Goal: Information Seeking & Learning: Learn about a topic

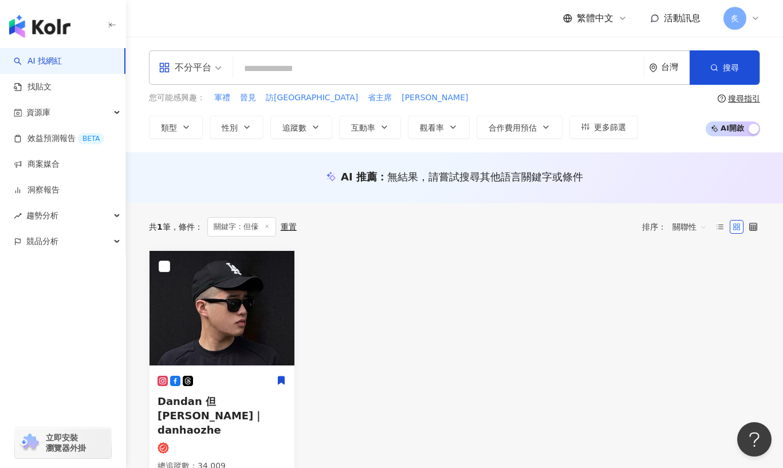
click at [287, 63] on input "search" at bounding box center [439, 69] width 402 height 22
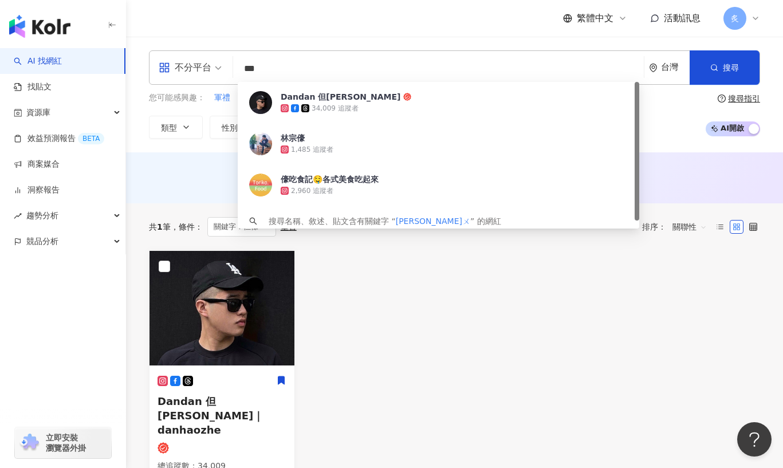
type input "***"
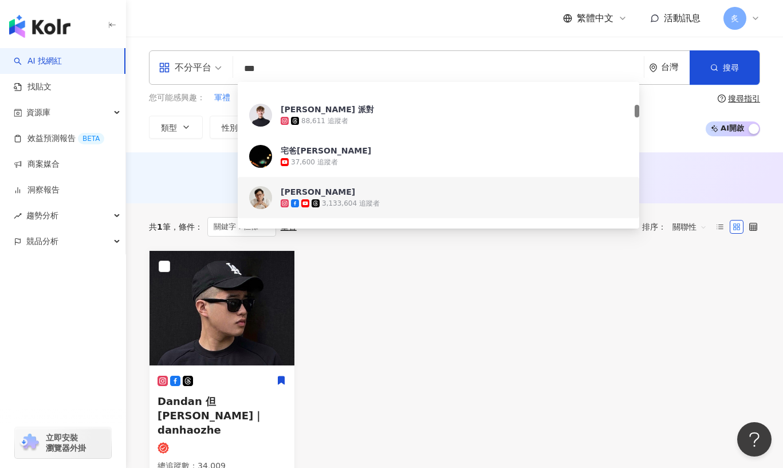
scroll to position [225, 0]
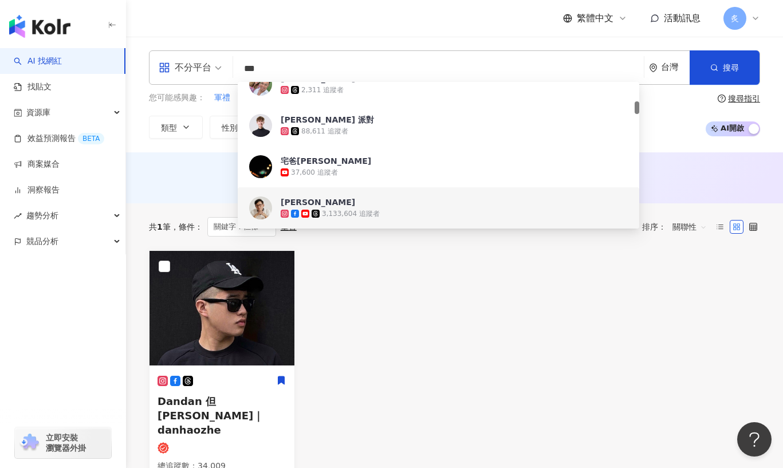
click at [315, 191] on div "詹姆士 3,133,604 追蹤者 找相似" at bounding box center [439, 207] width 402 height 41
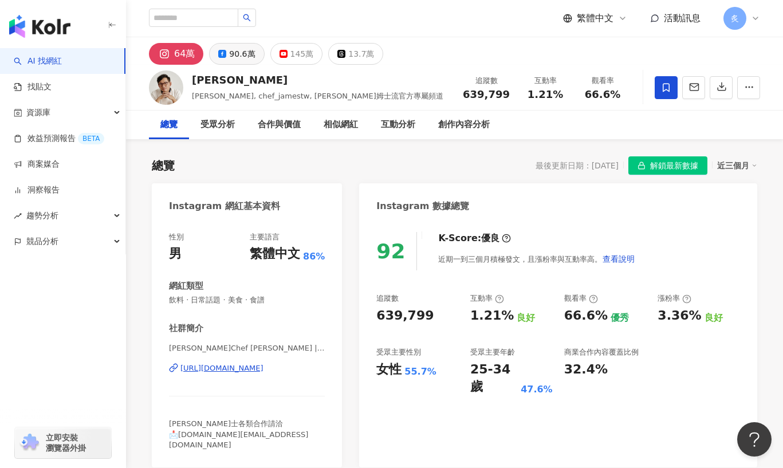
click at [231, 61] on div "90.6萬" at bounding box center [242, 54] width 26 height 16
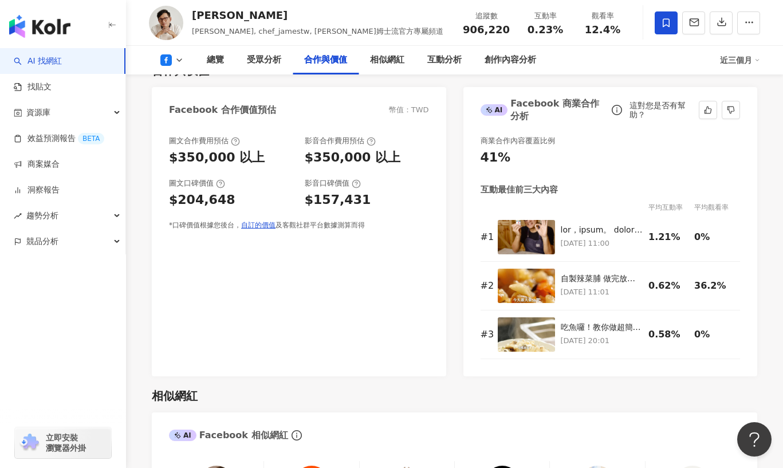
scroll to position [1338, 0]
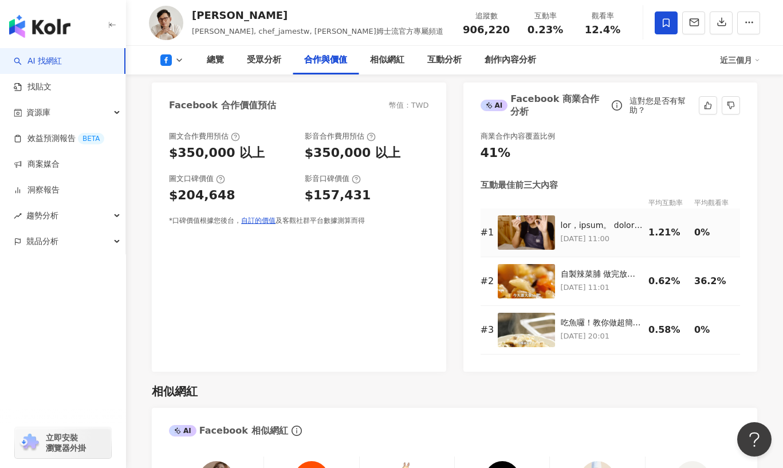
click at [517, 215] on img at bounding box center [526, 232] width 57 height 34
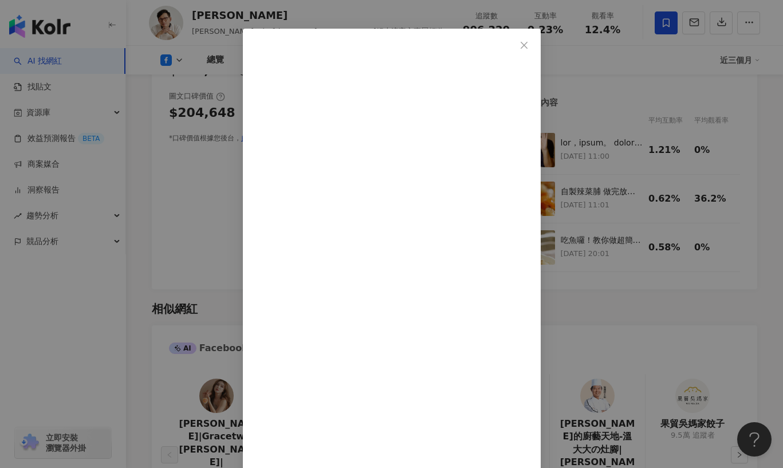
scroll to position [1519, 0]
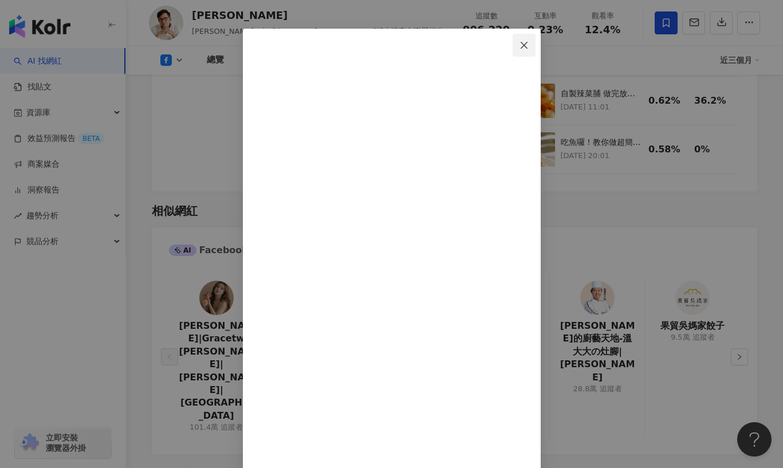
click at [529, 42] on icon "close" at bounding box center [524, 45] width 9 height 9
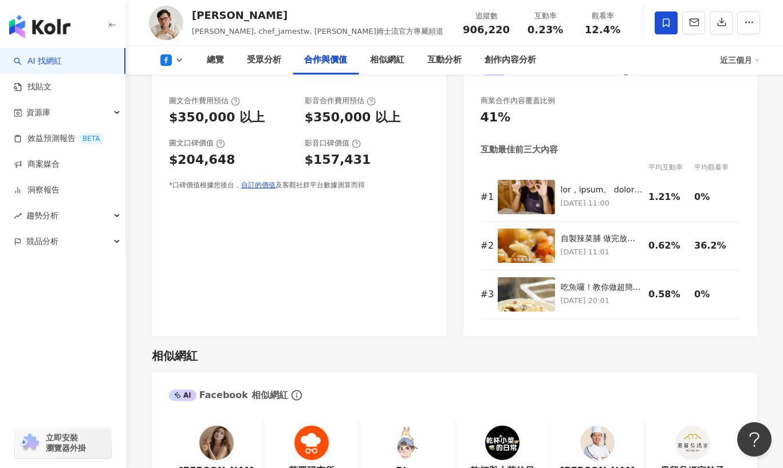
scroll to position [1358, 0]
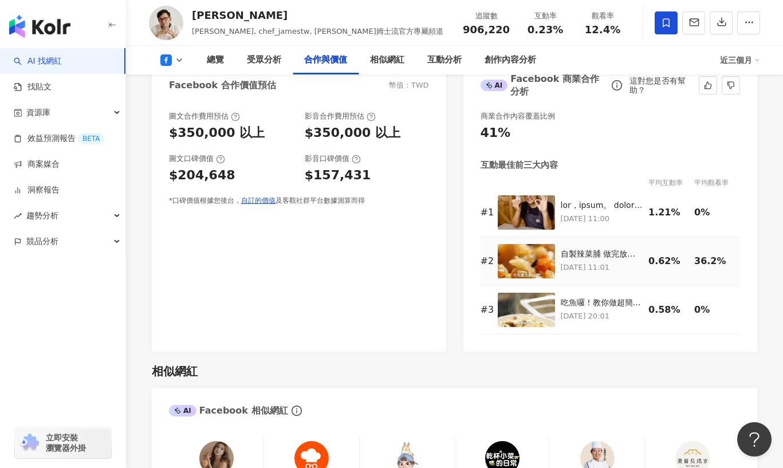
click at [548, 244] on img at bounding box center [526, 261] width 57 height 34
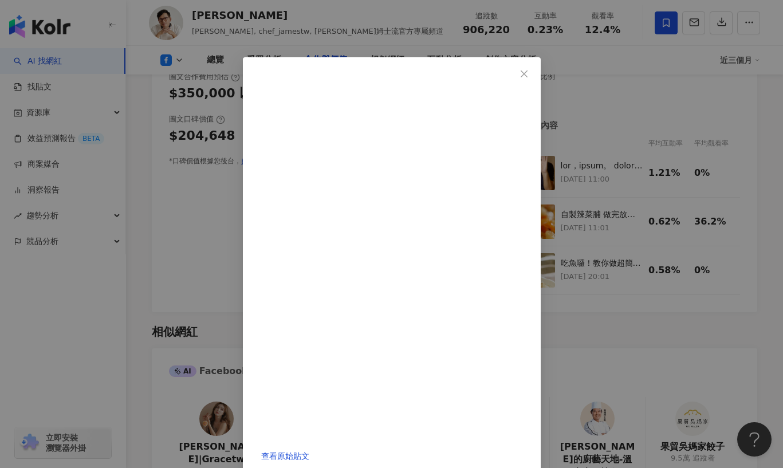
scroll to position [1400, 0]
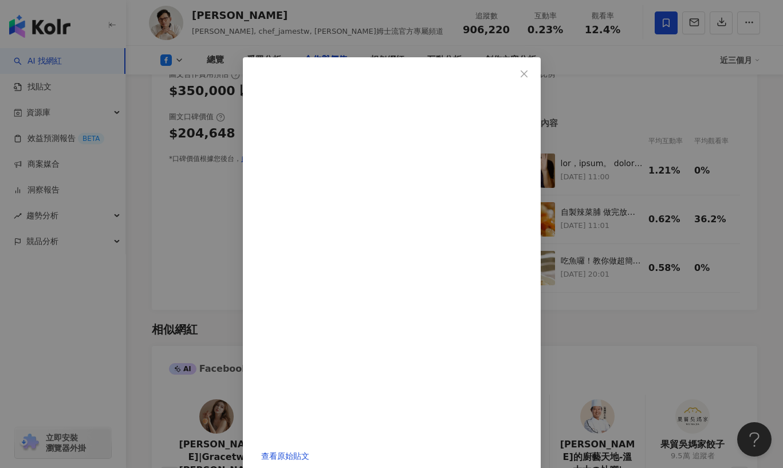
click at [679, 171] on div "查看原始貼文" at bounding box center [391, 234] width 783 height 468
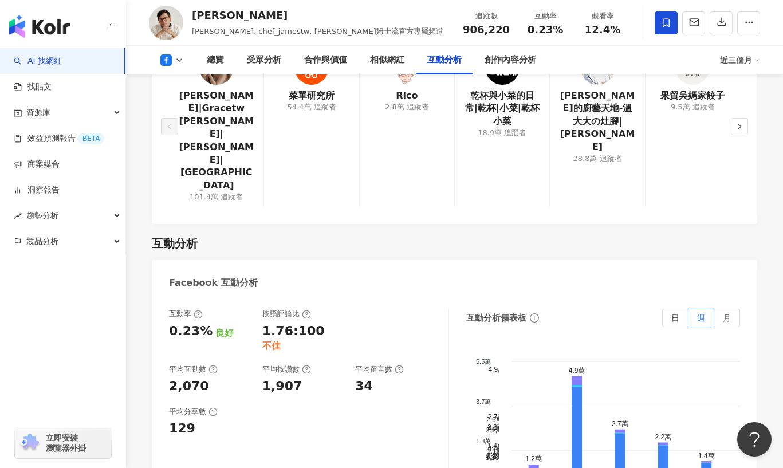
scroll to position [1931, 0]
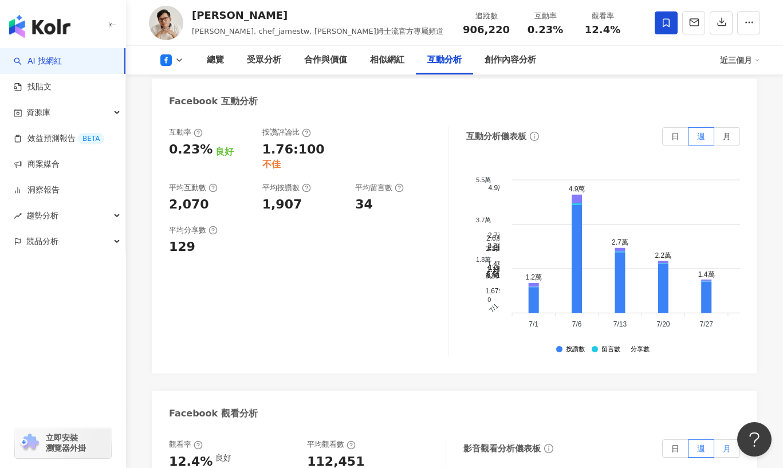
click at [719, 439] on label "月" at bounding box center [727, 448] width 26 height 18
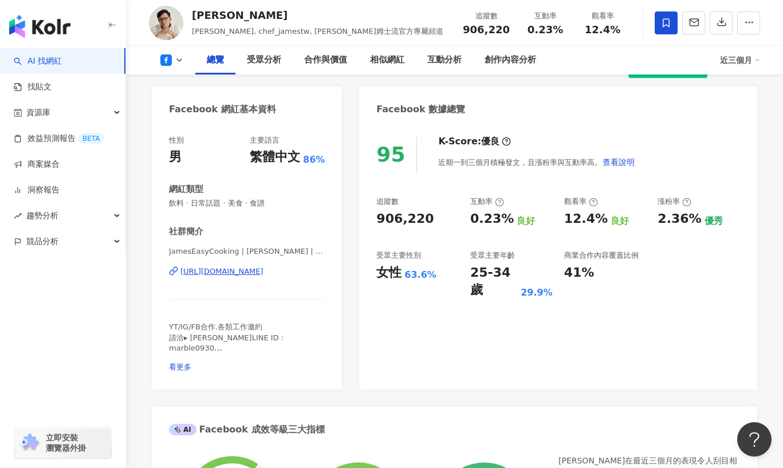
scroll to position [2, 0]
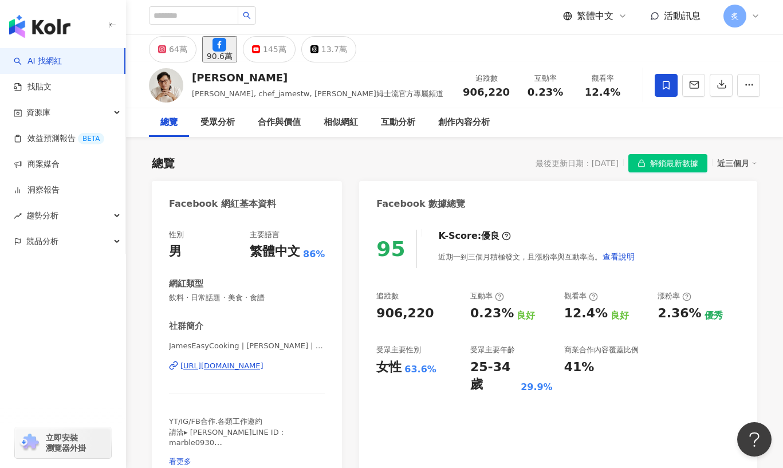
click at [172, 39] on div "64萬 90.6萬 145萬 13.7萬" at bounding box center [454, 49] width 657 height 28
click at [173, 50] on div "64萬" at bounding box center [178, 49] width 18 height 16
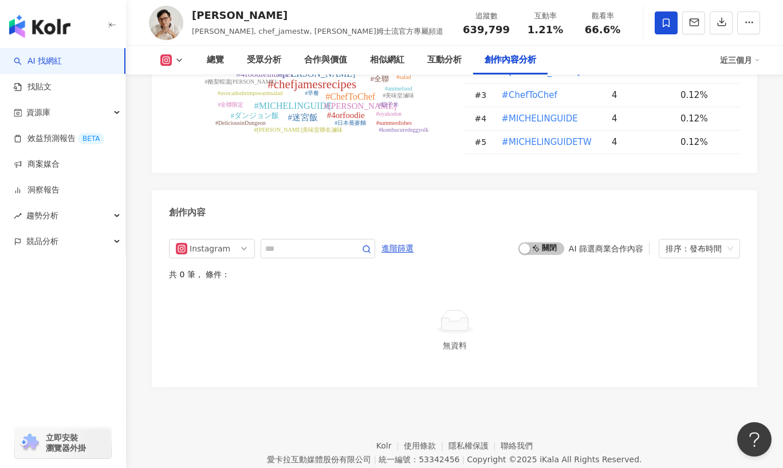
scroll to position [3494, 0]
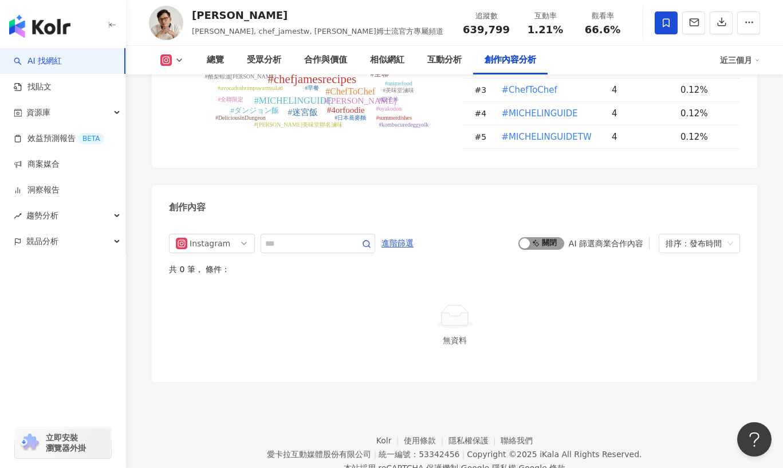
click at [527, 237] on span "啟動 關閉" at bounding box center [542, 243] width 46 height 13
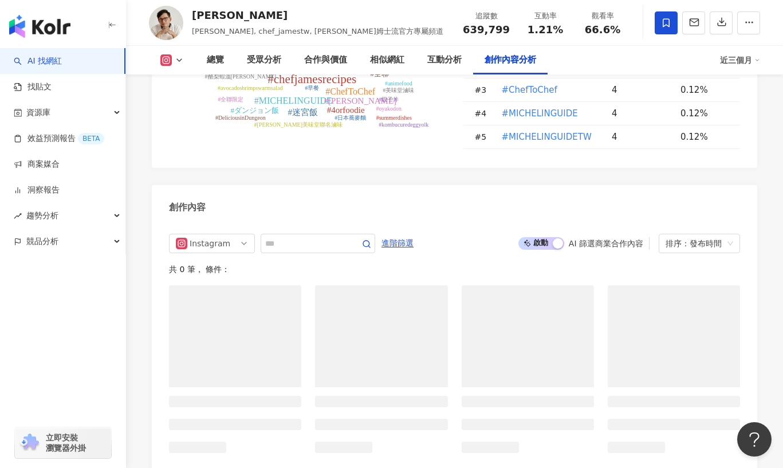
scroll to position [3494, 0]
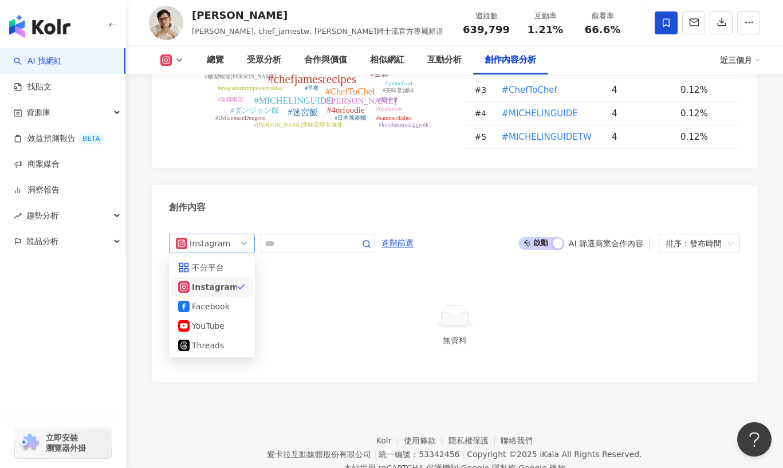
click at [236, 234] on span "Instagram" at bounding box center [212, 243] width 72 height 18
click at [217, 300] on div "Facebook" at bounding box center [210, 306] width 37 height 13
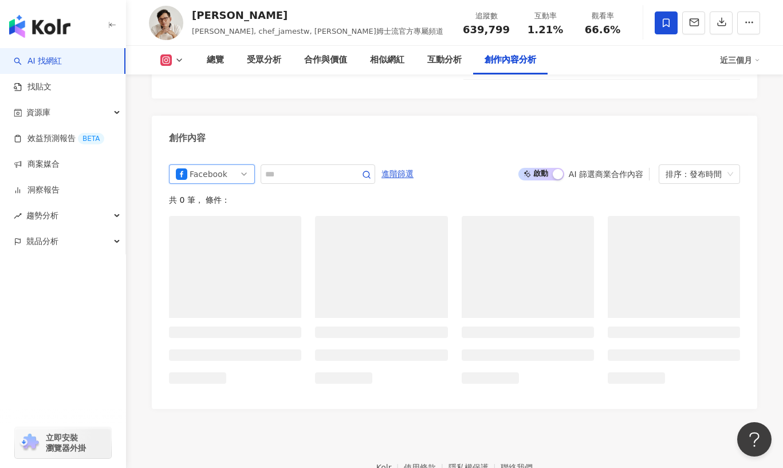
scroll to position [3494, 0]
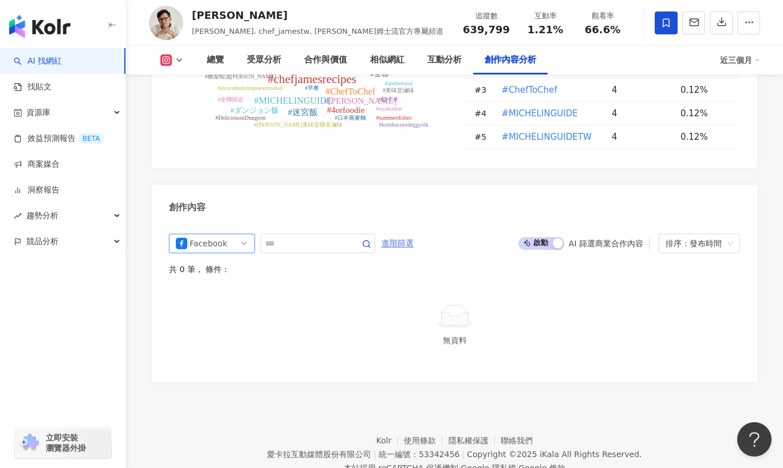
click at [413, 234] on span "進階篩選" at bounding box center [398, 243] width 32 height 18
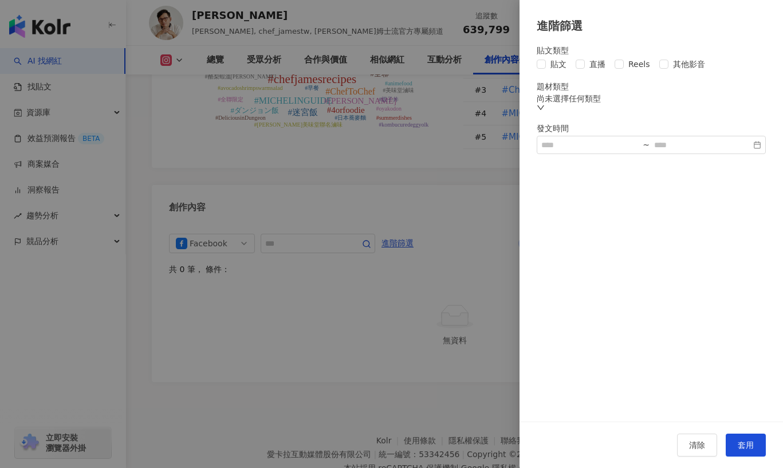
click at [445, 173] on div at bounding box center [391, 234] width 783 height 468
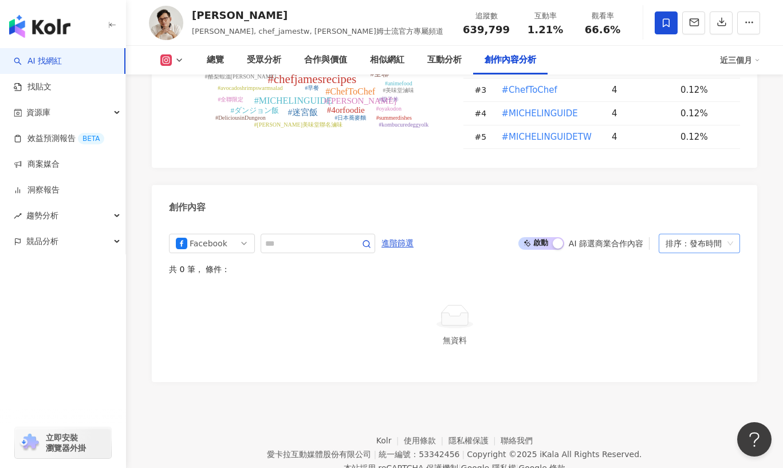
click at [662, 234] on div "排序：發布時間" at bounding box center [699, 243] width 81 height 19
click at [681, 269] on div "觀看數" at bounding box center [699, 265] width 63 height 13
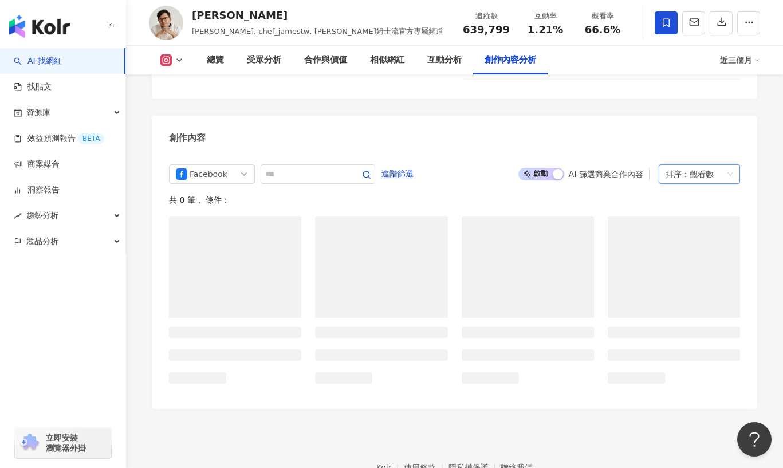
scroll to position [3494, 0]
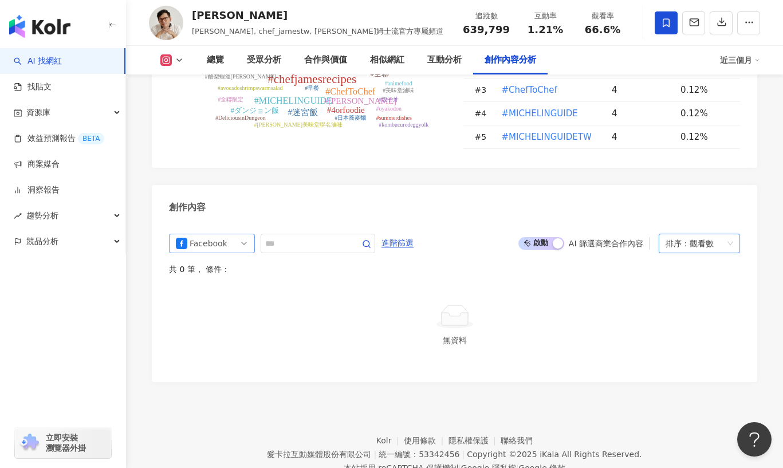
click at [226, 234] on div "Facebook" at bounding box center [208, 243] width 37 height 18
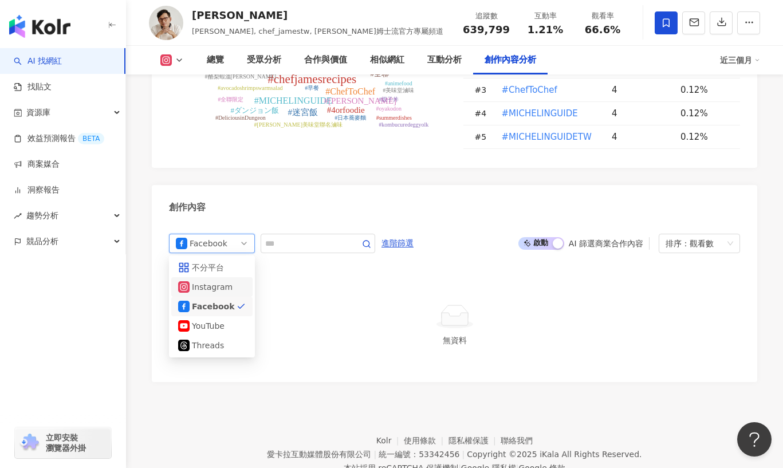
click at [223, 281] on div "Instagram" at bounding box center [210, 287] width 37 height 13
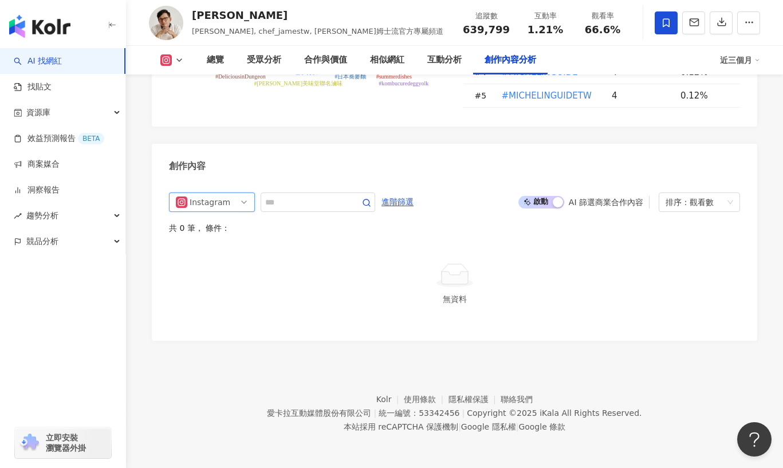
scroll to position [3494, 0]
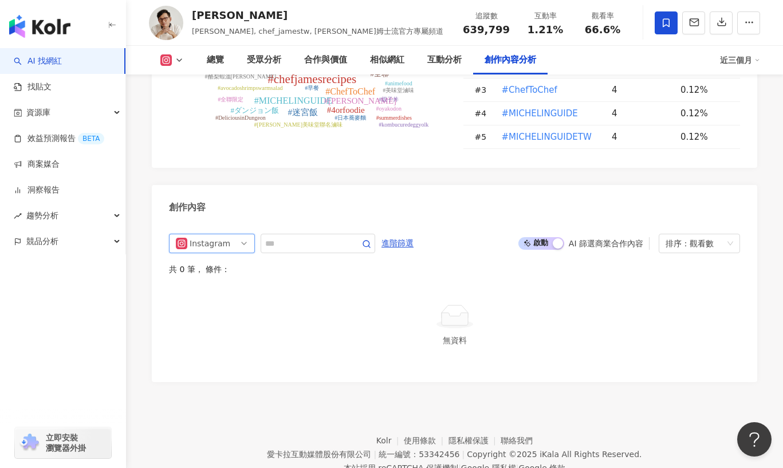
click at [548, 237] on span "啟動 關閉" at bounding box center [542, 243] width 46 height 13
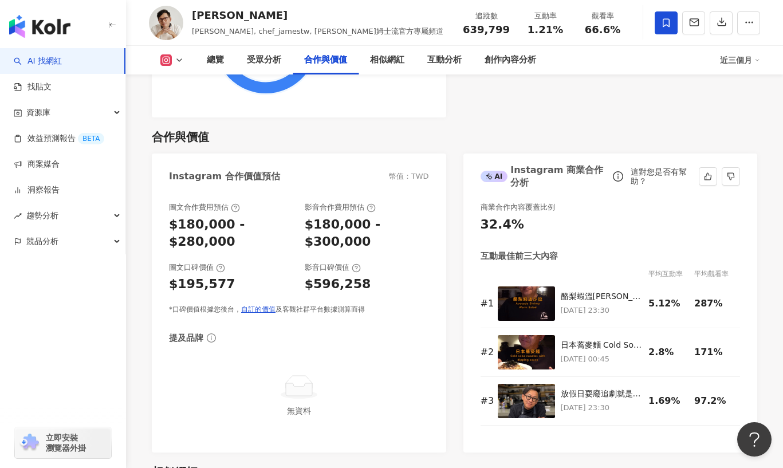
scroll to position [1515, 0]
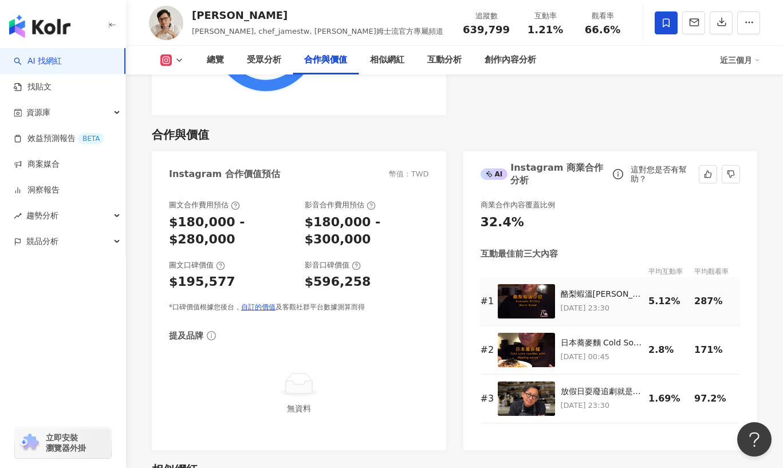
click at [533, 284] on img at bounding box center [526, 301] width 57 height 34
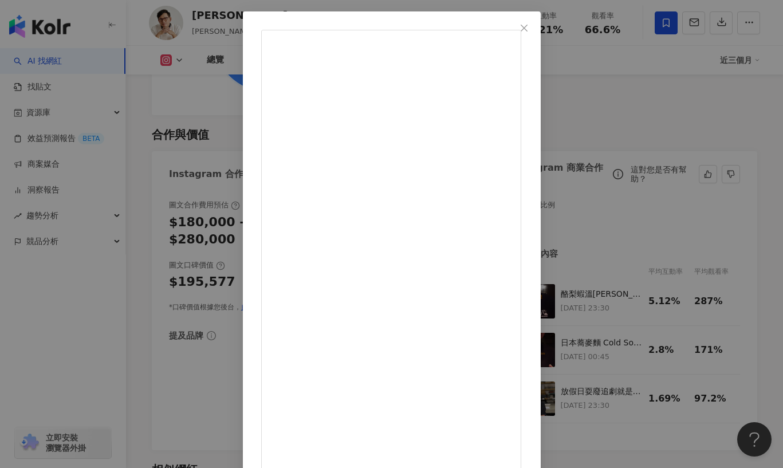
scroll to position [0, 0]
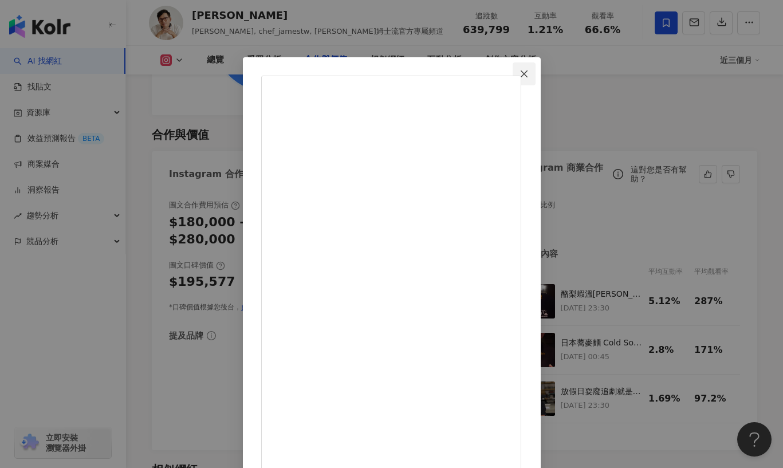
click at [528, 72] on icon "close" at bounding box center [524, 73] width 7 height 7
